Goal: Task Accomplishment & Management: Manage account settings

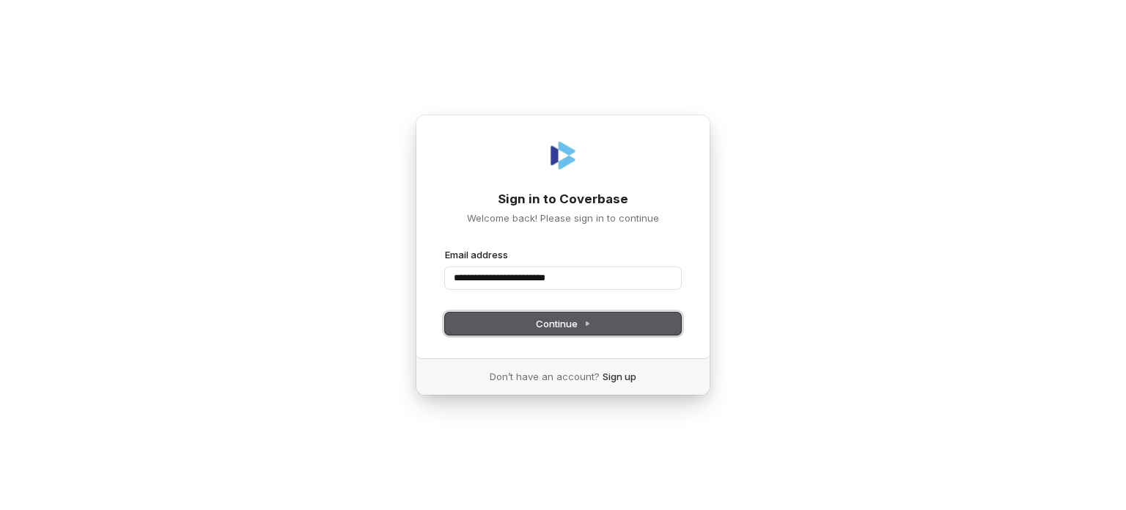
click at [611, 320] on button "Continue" at bounding box center [563, 323] width 236 height 22
type input "**********"
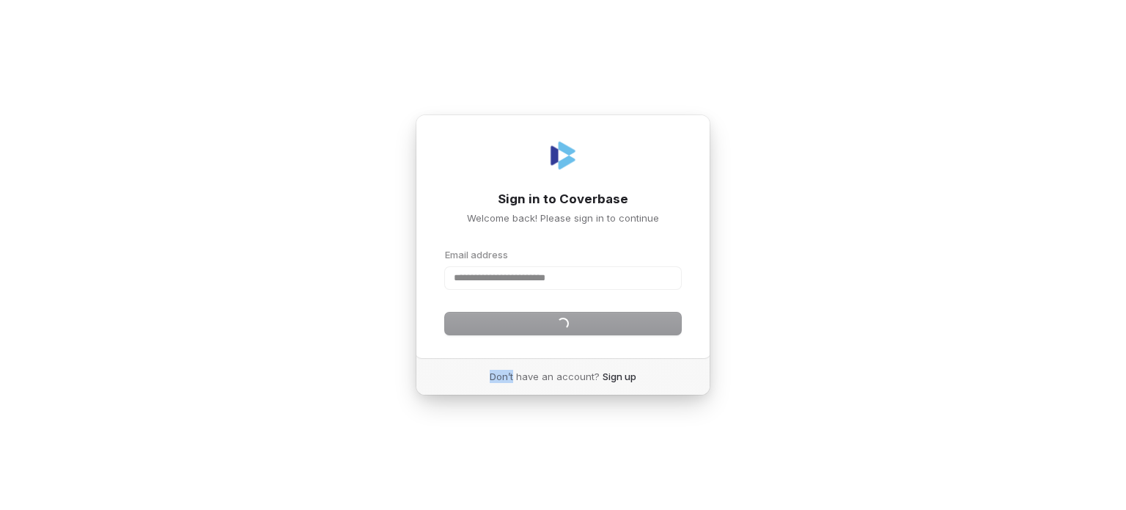
click at [611, 320] on div "Continue" at bounding box center [563, 323] width 236 height 22
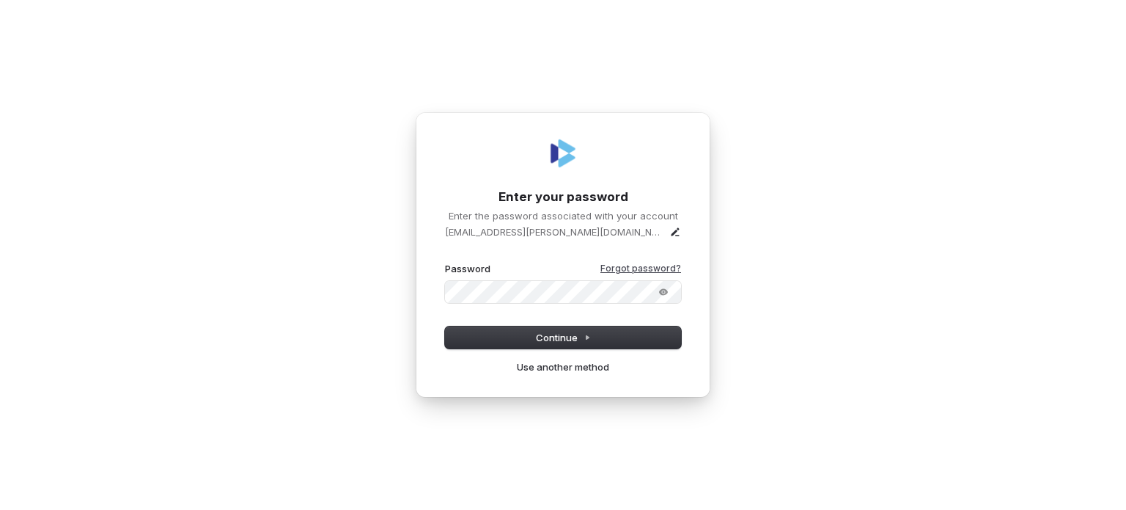
click at [662, 266] on link "Forgot password?" at bounding box center [641, 269] width 81 height 12
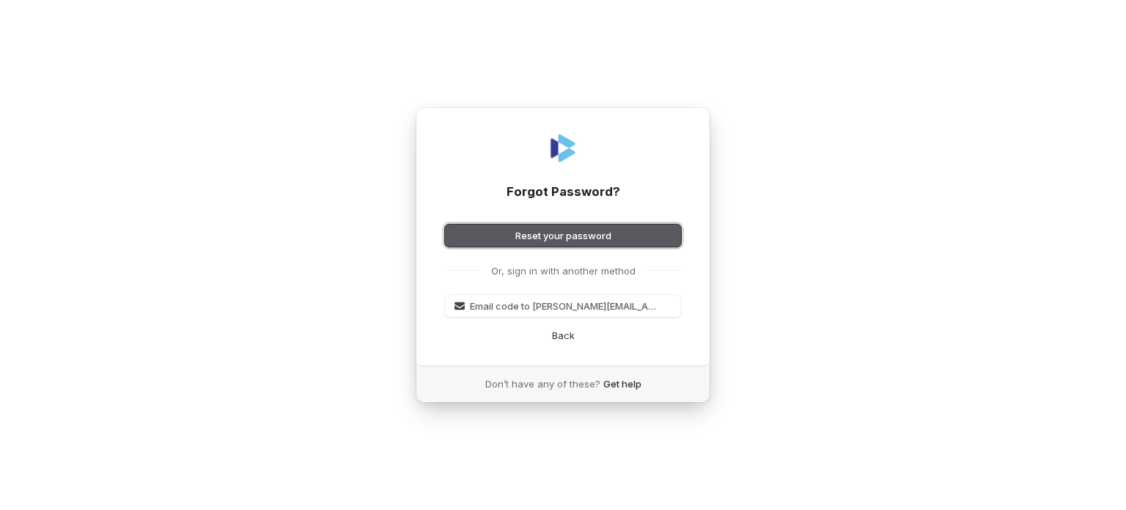
click at [584, 235] on button "Reset your password" at bounding box center [563, 235] width 236 height 22
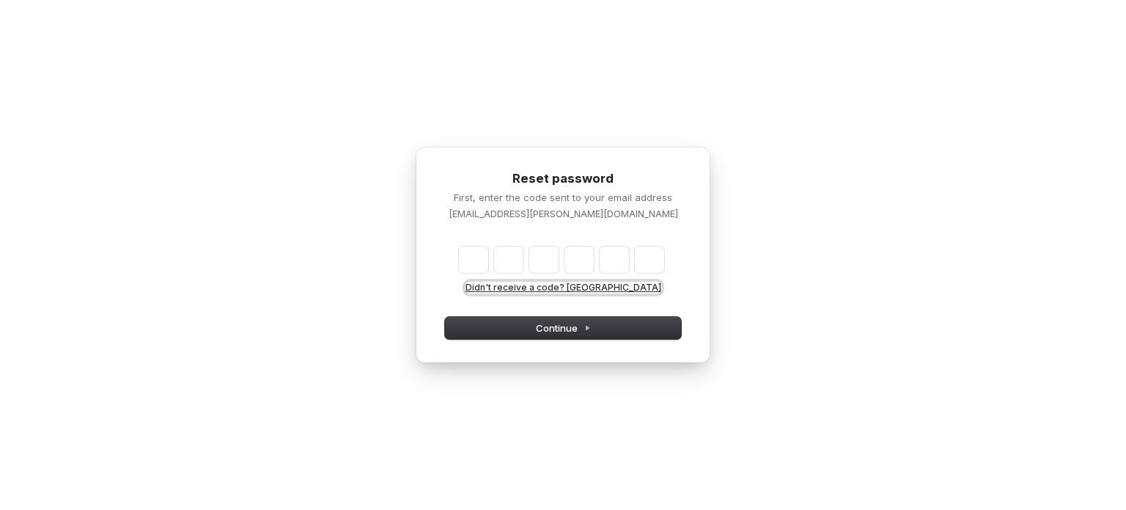
click at [528, 287] on button "Didn't receive a code? [GEOGRAPHIC_DATA]" at bounding box center [564, 288] width 196 height 12
